Goal: Unclear

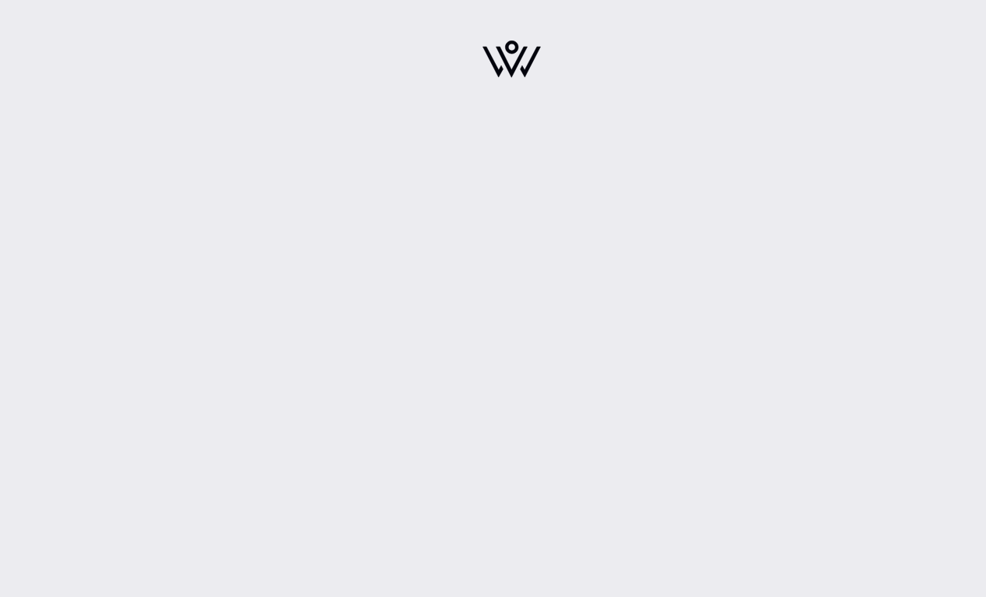
click at [262, 112] on div at bounding box center [511, 64] width 948 height 128
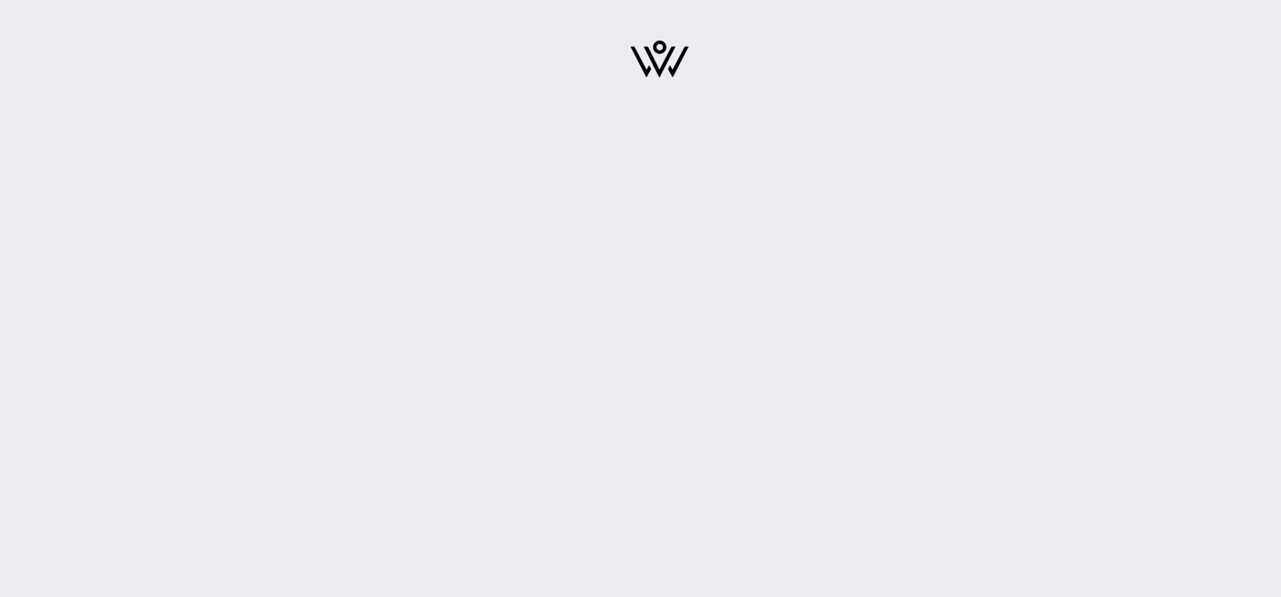
click at [669, 40] on img at bounding box center [659, 58] width 58 height 37
